Goal: Transaction & Acquisition: Book appointment/travel/reservation

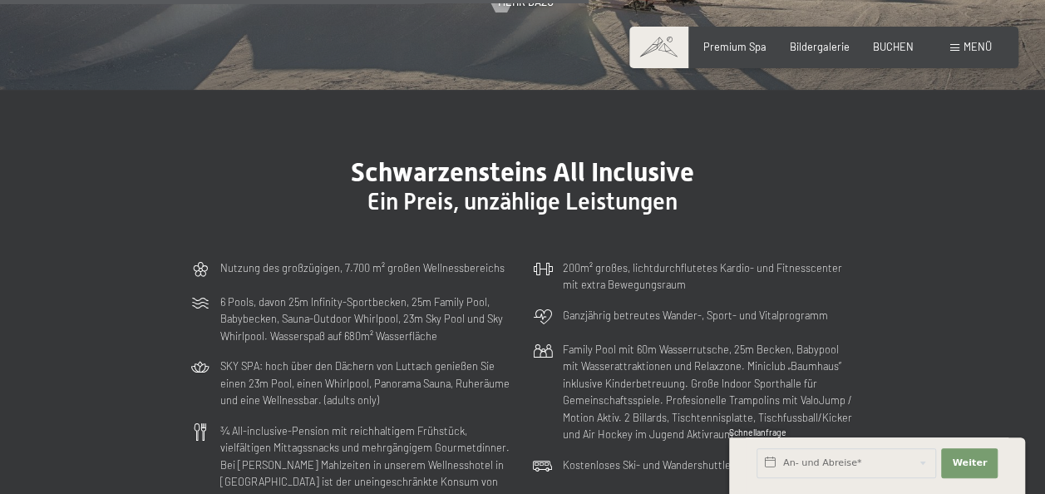
scroll to position [3489, 0]
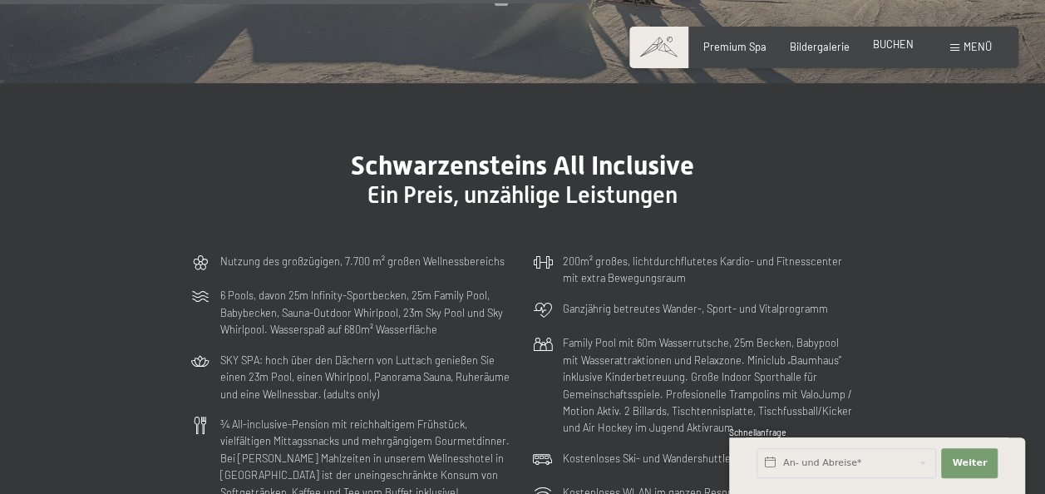
click at [890, 48] on span "BUCHEN" at bounding box center [893, 43] width 41 height 13
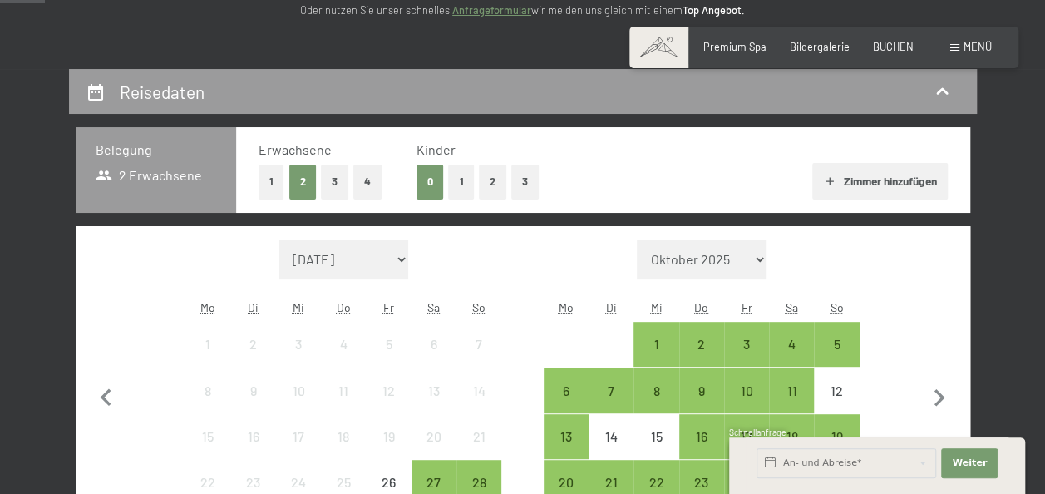
scroll to position [249, 0]
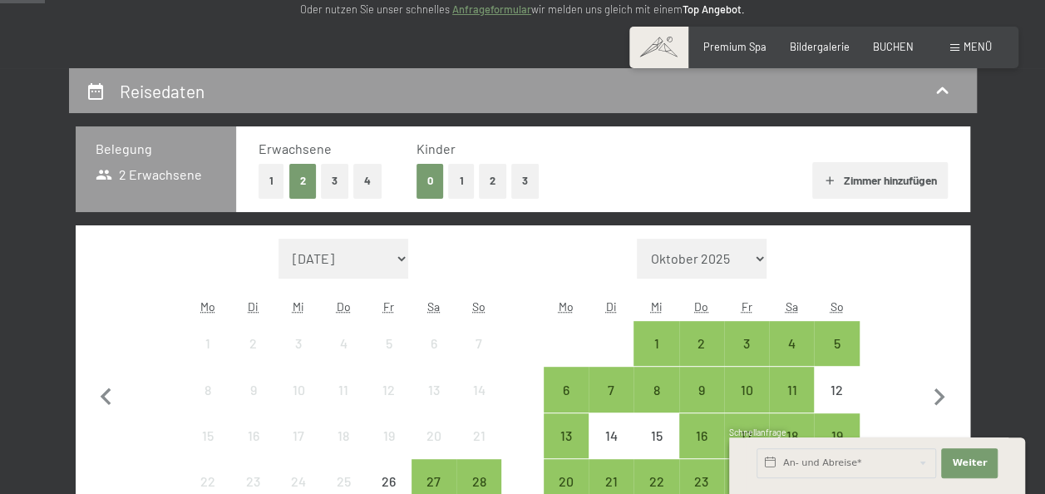
click at [271, 188] on button "1" at bounding box center [272, 181] width 26 height 34
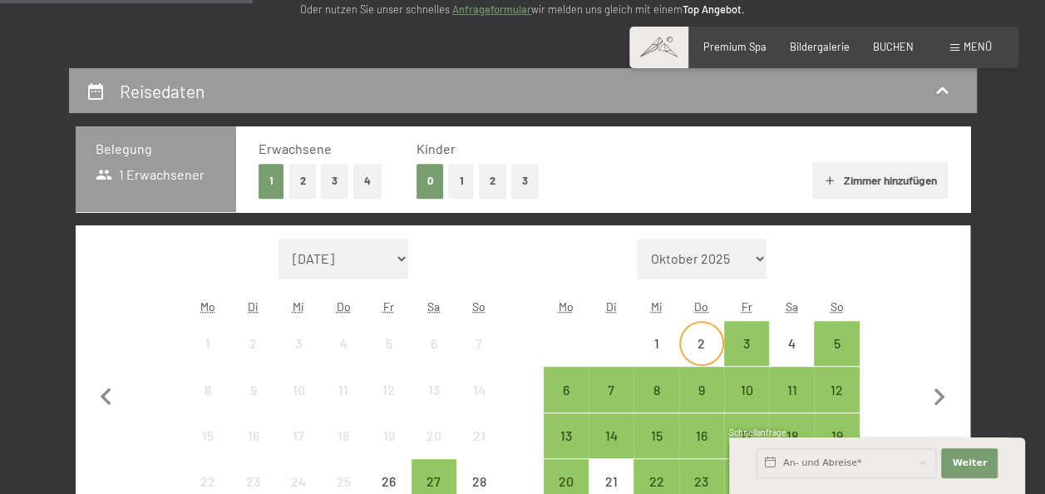
scroll to position [401, 0]
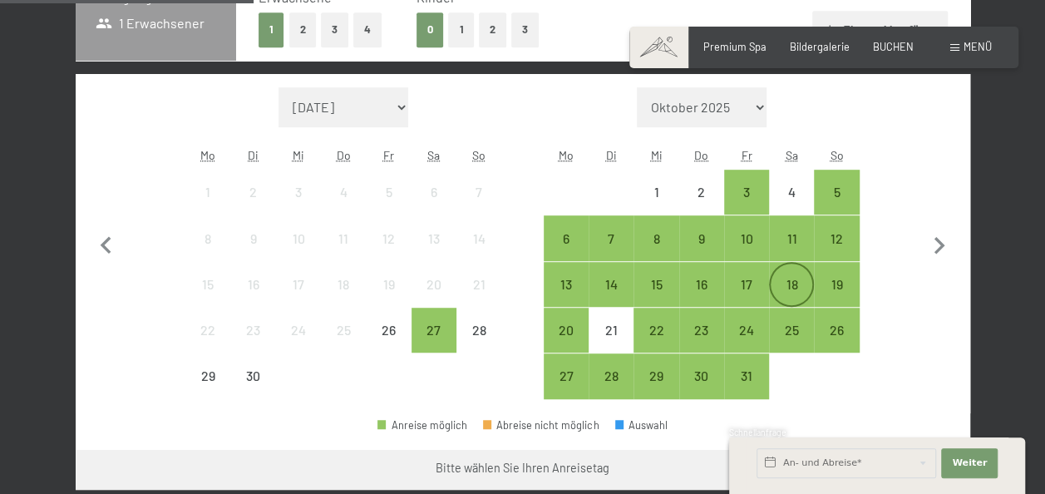
click at [785, 289] on div "18" at bounding box center [792, 299] width 42 height 42
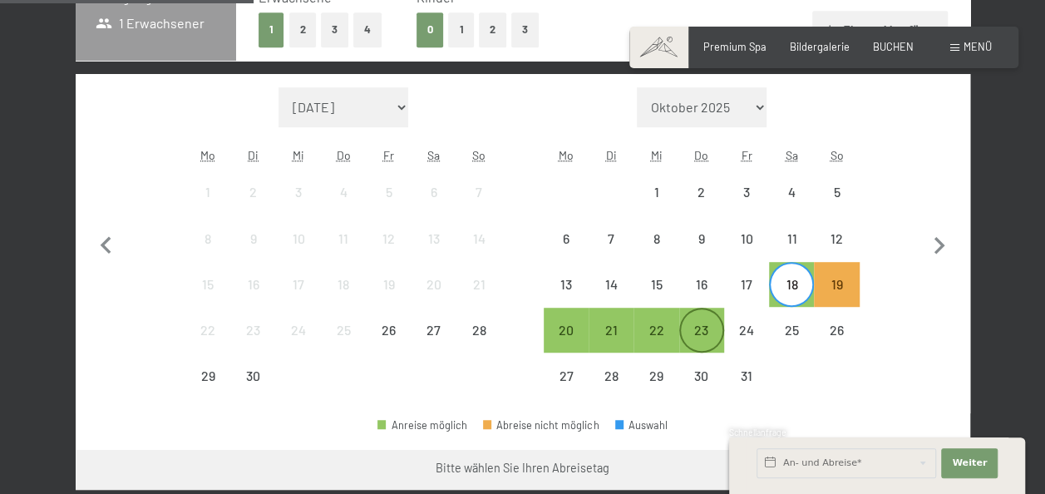
click at [705, 329] on div "23" at bounding box center [702, 344] width 42 height 42
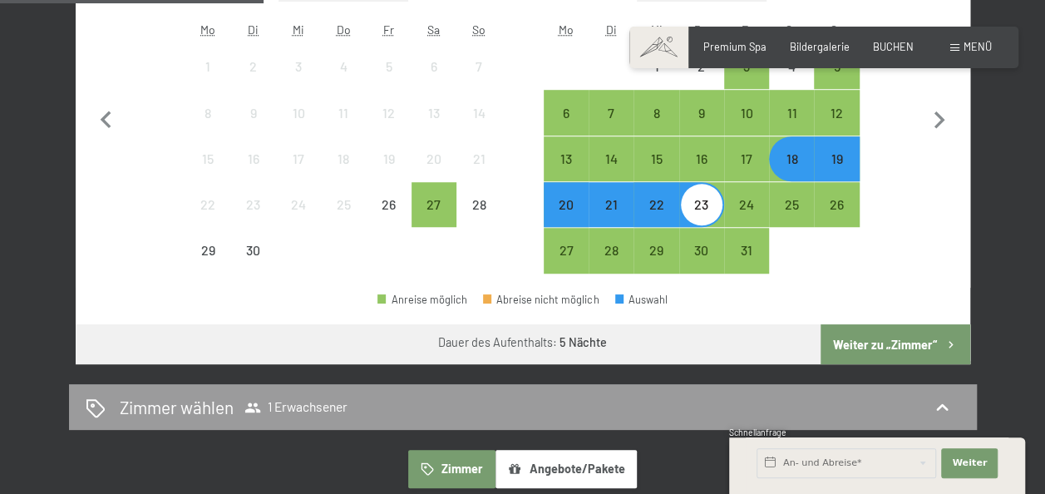
scroll to position [534, 0]
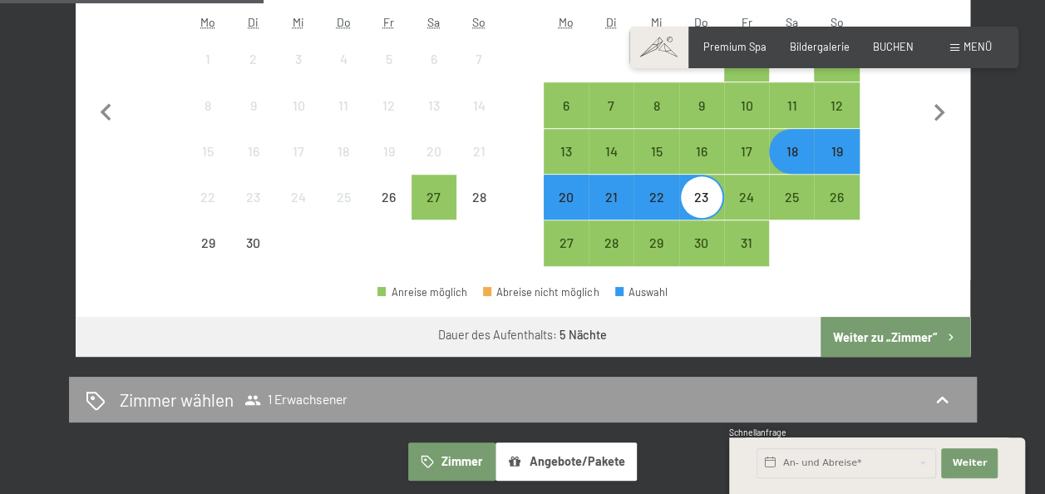
click at [884, 334] on button "Weiter zu „Zimmer“" at bounding box center [894, 337] width 149 height 40
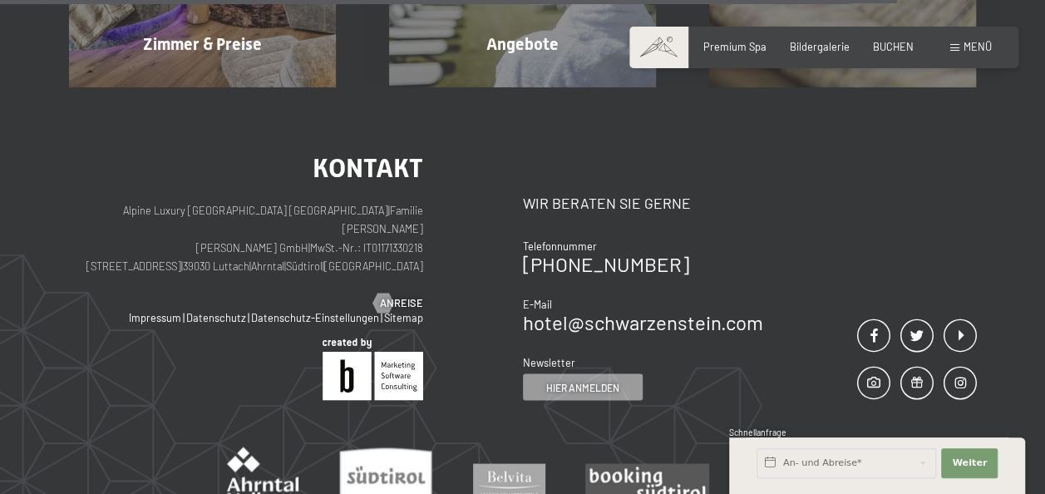
scroll to position [1428, 0]
